Goal: Find specific page/section: Find specific page/section

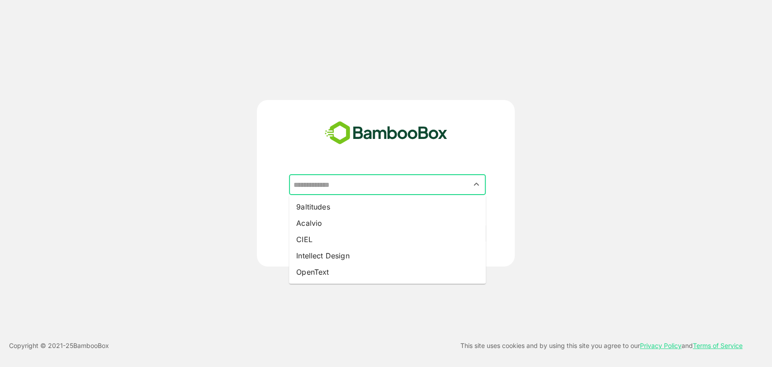
click at [366, 187] on input "text" at bounding box center [387, 184] width 193 height 17
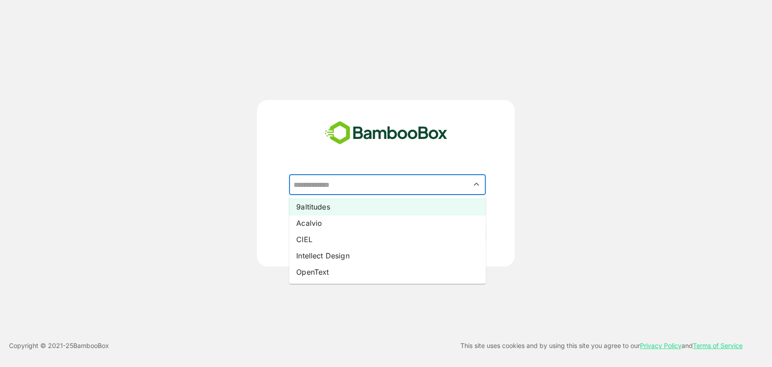
click at [325, 202] on li "9altitudes" at bounding box center [387, 206] width 197 height 16
type input "**********"
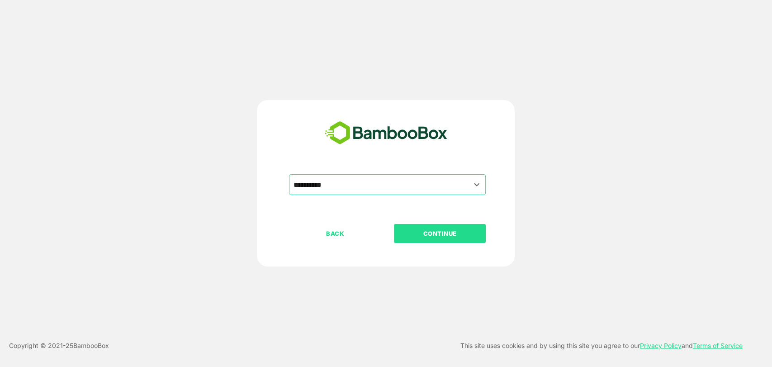
click at [440, 232] on p "CONTINUE" at bounding box center [440, 233] width 90 height 10
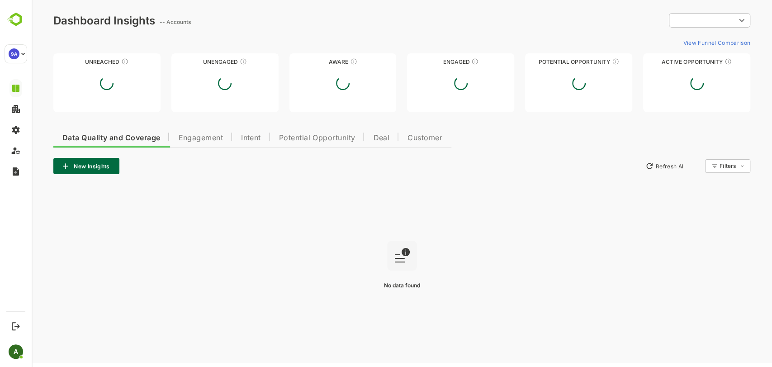
type input "**********"
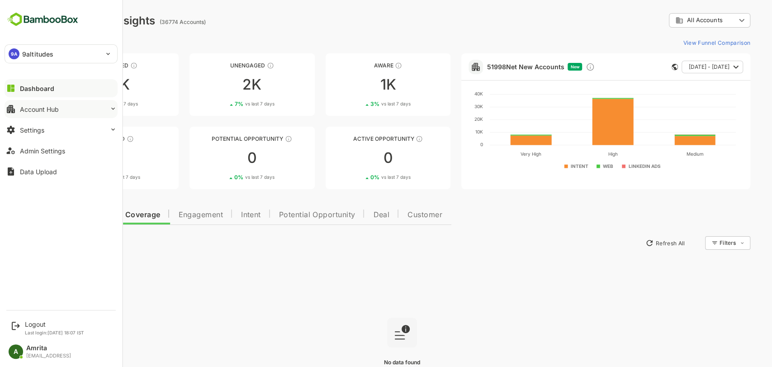
click at [43, 112] on div "Account Hub" at bounding box center [39, 109] width 39 height 8
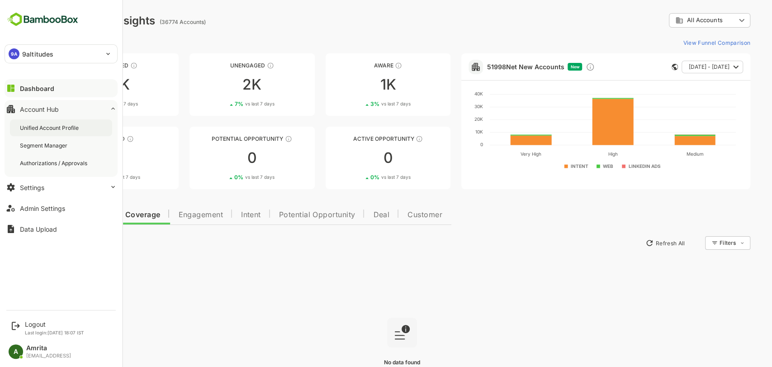
click at [86, 124] on div "Unified Account Profile" at bounding box center [61, 127] width 102 height 17
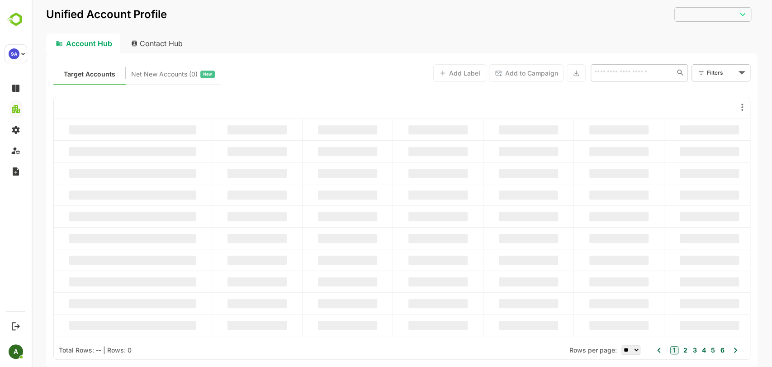
type input "**********"
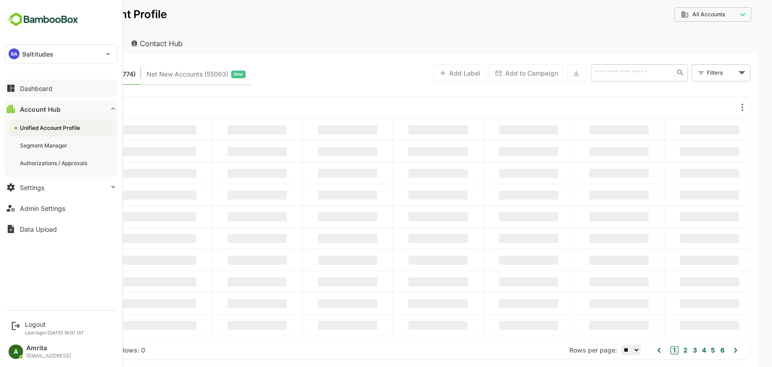
click at [38, 88] on div "Dashboard" at bounding box center [36, 89] width 33 height 8
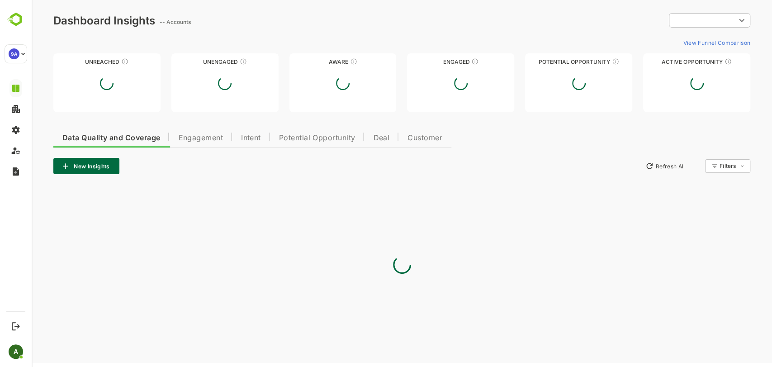
type input "**********"
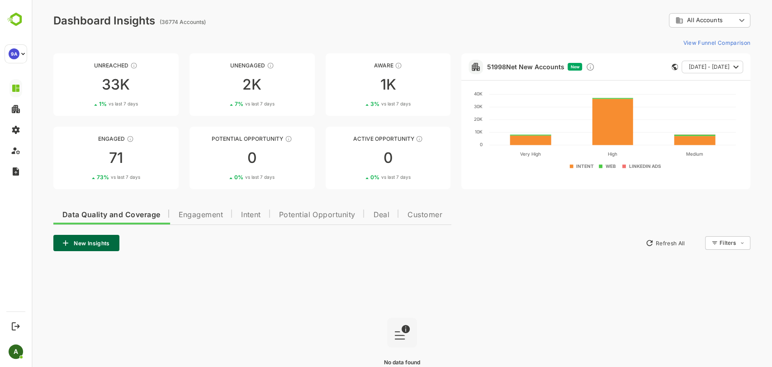
scroll to position [72, 0]
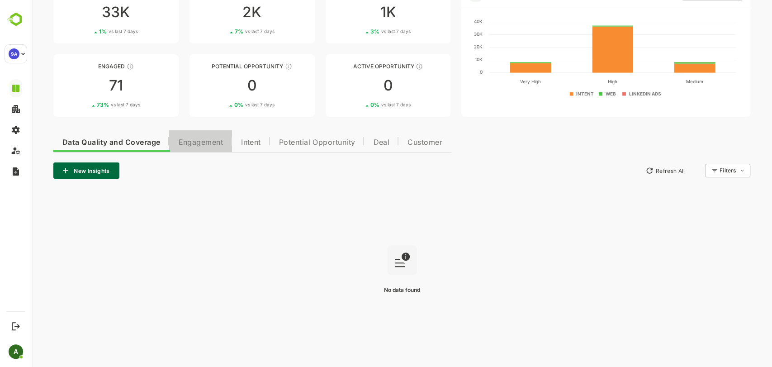
click at [217, 139] on span "Engagement" at bounding box center [200, 142] width 45 height 7
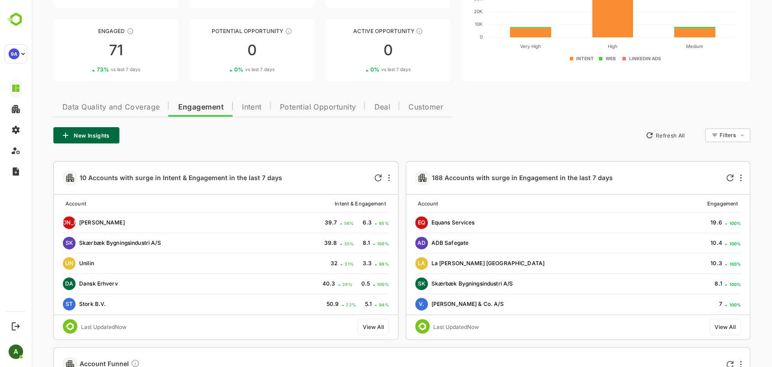
scroll to position [106, 0]
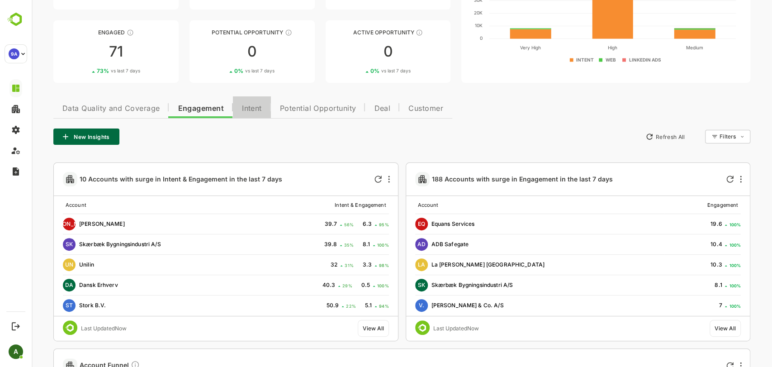
click at [260, 109] on span "Intent" at bounding box center [252, 108] width 20 height 7
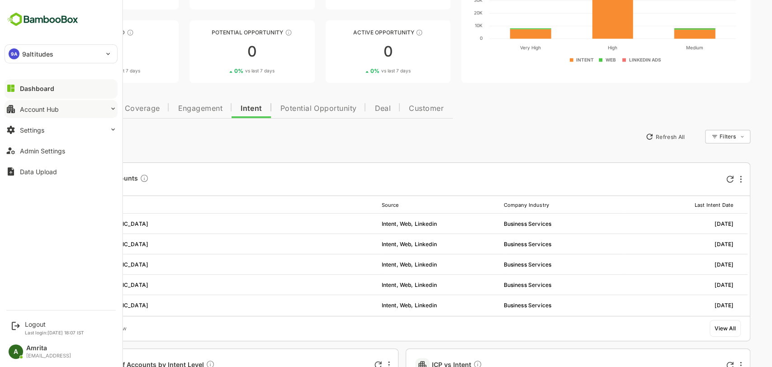
click at [70, 106] on button "Account Hub" at bounding box center [61, 109] width 113 height 18
click at [47, 104] on button "Account Hub" at bounding box center [61, 109] width 113 height 18
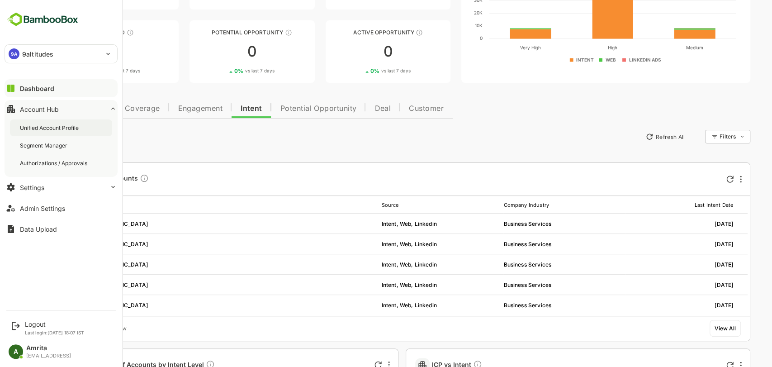
click at [42, 131] on div "Unified Account Profile" at bounding box center [50, 128] width 61 height 8
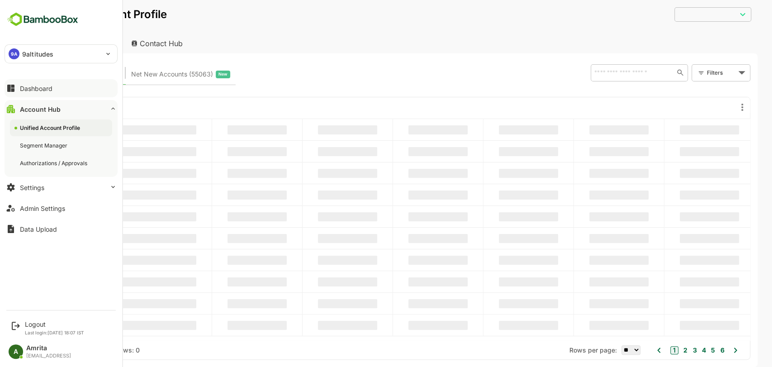
type input "**********"
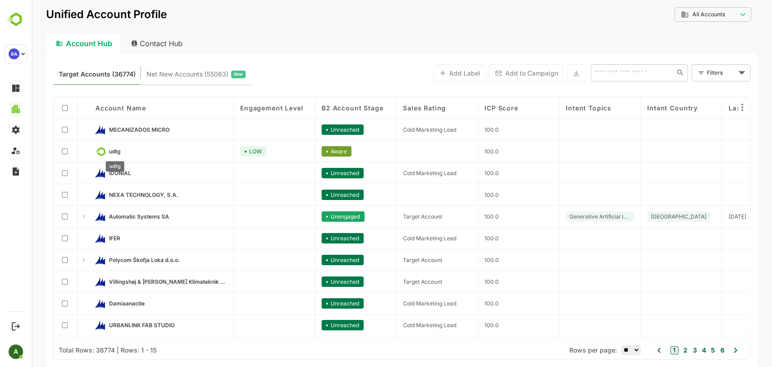
click at [113, 151] on span "udtg" at bounding box center [115, 151] width 12 height 7
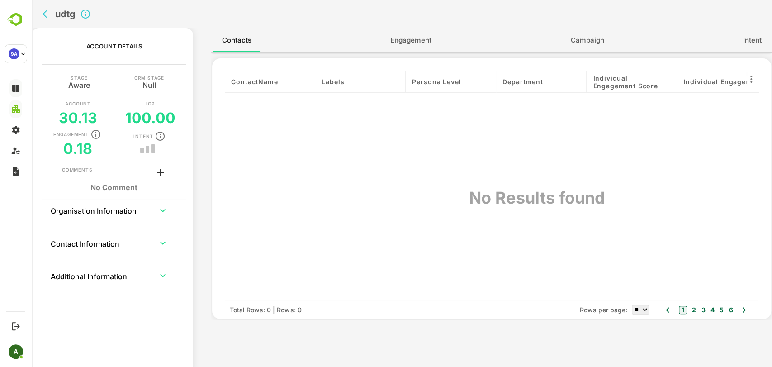
click at [114, 211] on th "Organisation Information" at bounding box center [98, 210] width 97 height 22
click at [160, 212] on icon "expand row" at bounding box center [162, 210] width 11 height 11
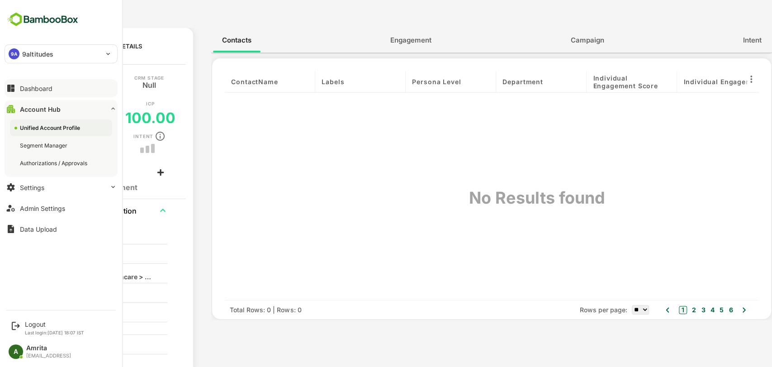
click at [37, 53] on p "9altitudes" at bounding box center [37, 53] width 31 height 9
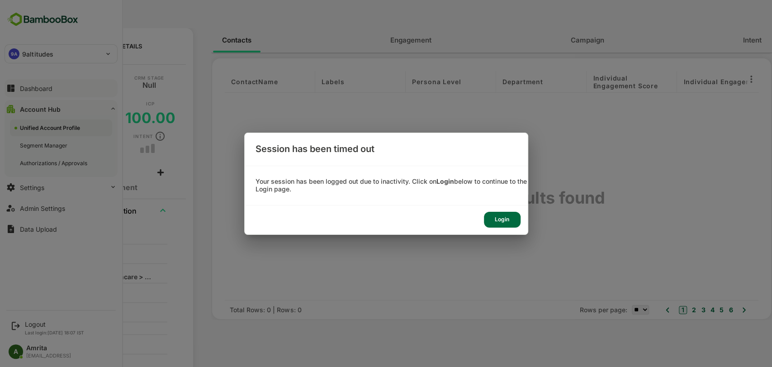
click at [508, 222] on div "Login" at bounding box center [502, 220] width 37 height 16
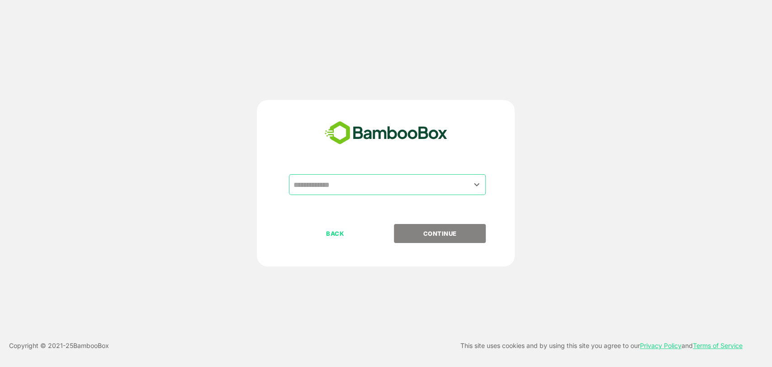
click at [532, 298] on div "​ BACK CONTINUE Copyright © 2021- 25 BambooBox This site uses cookies and by us…" at bounding box center [386, 183] width 772 height 367
click at [473, 185] on icon "Open" at bounding box center [476, 184] width 11 height 11
click at [306, 184] on input "text" at bounding box center [387, 184] width 193 height 17
